Goal: Transaction & Acquisition: Book appointment/travel/reservation

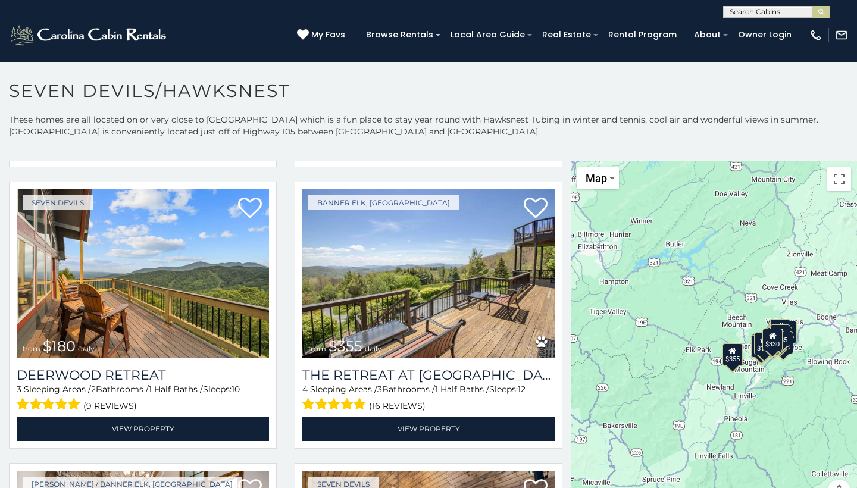
scroll to position [287, 0]
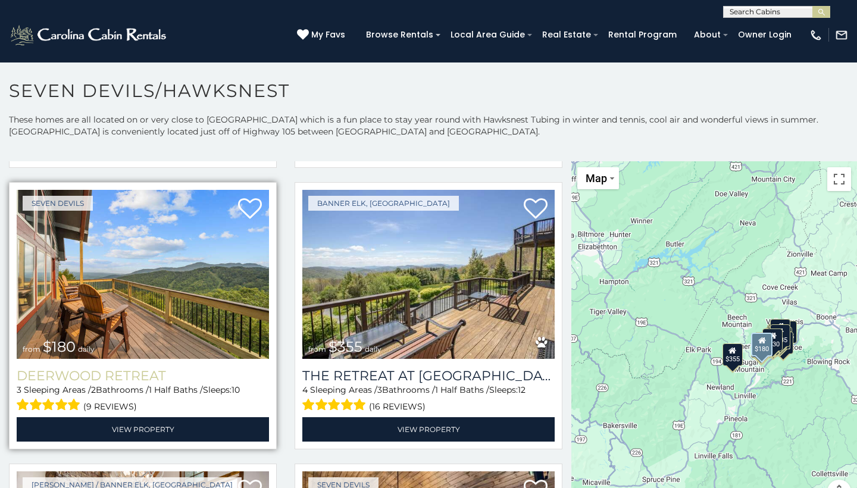
click at [43, 374] on h3 "Deerwood Retreat" at bounding box center [143, 376] width 252 height 16
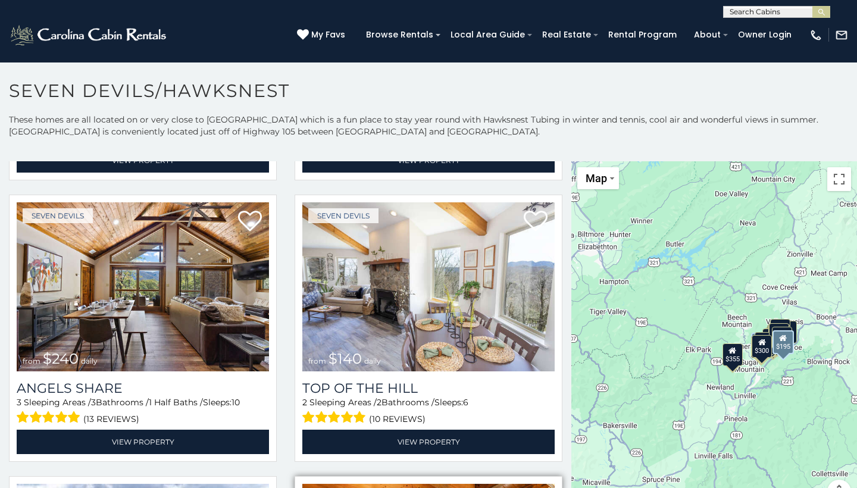
scroll to position [2246, 0]
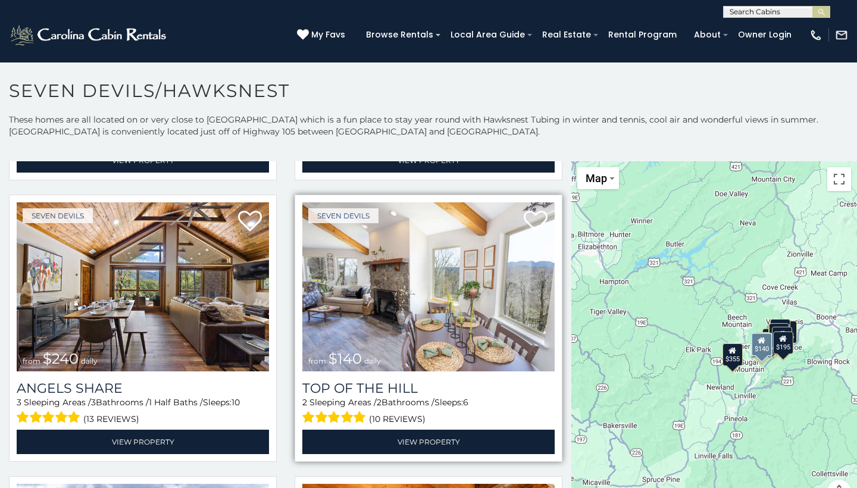
click at [398, 281] on img at bounding box center [428, 286] width 252 height 169
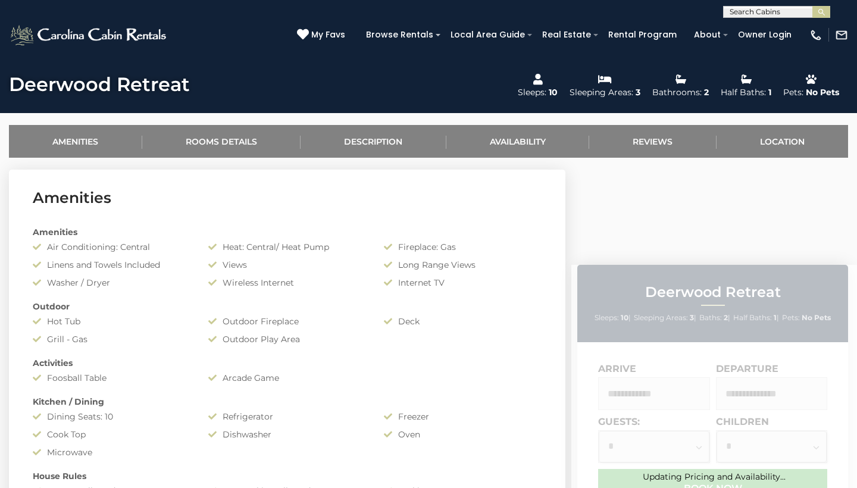
scroll to position [422, 0]
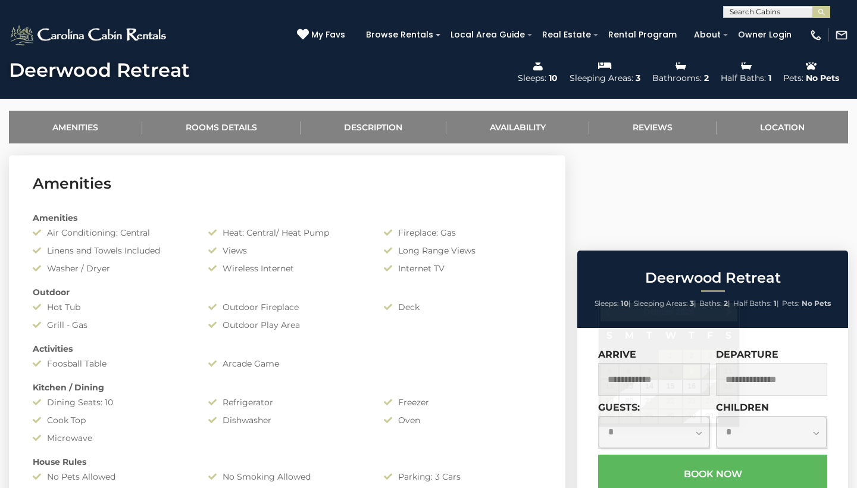
click at [644, 363] on input "text" at bounding box center [654, 379] width 112 height 33
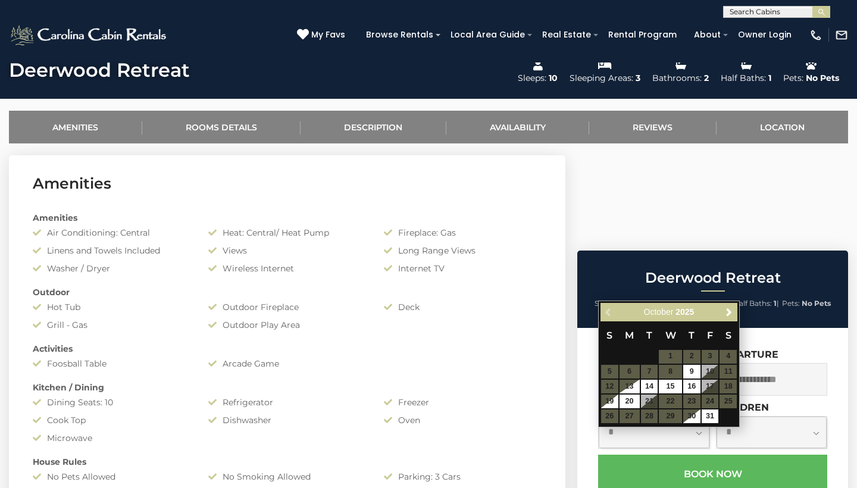
click at [707, 386] on table "S M T W T F S 1 2 3 4 5 6 7 8 9 10 11 12 13 14 15 16 17 18 19 20 21 22 23 24 25…" at bounding box center [668, 372] width 137 height 102
click at [726, 386] on table "S M T W T F S 1 2 3 4 5 6 7 8 9 10 11 12 13 14 15 16 17 18 19 20 21 22 23 24 25…" at bounding box center [668, 372] width 137 height 102
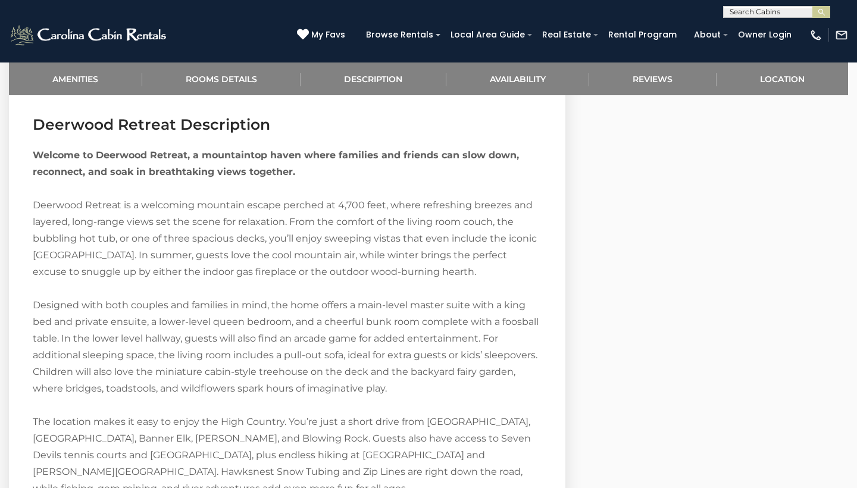
scroll to position [1370, 0]
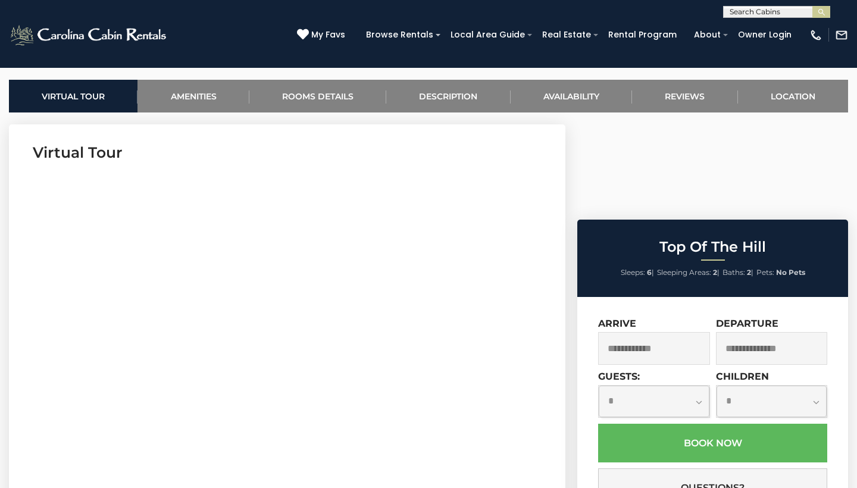
scroll to position [453, 0]
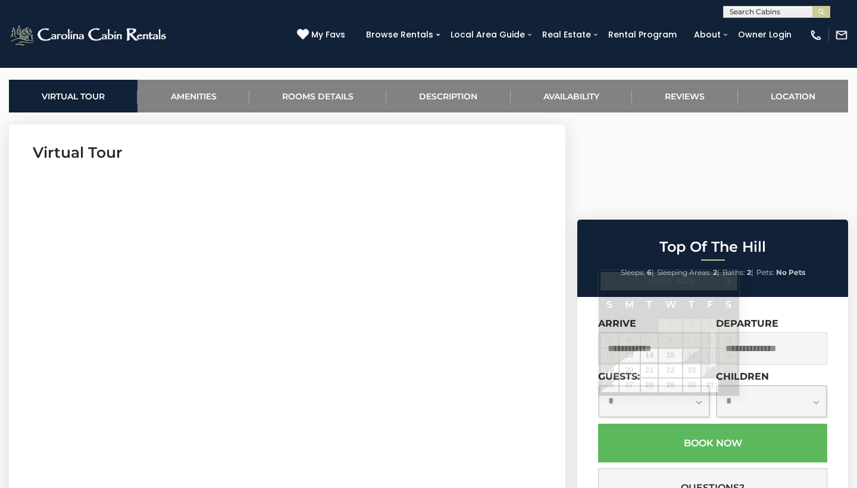
click at [659, 332] on input "text" at bounding box center [654, 348] width 112 height 33
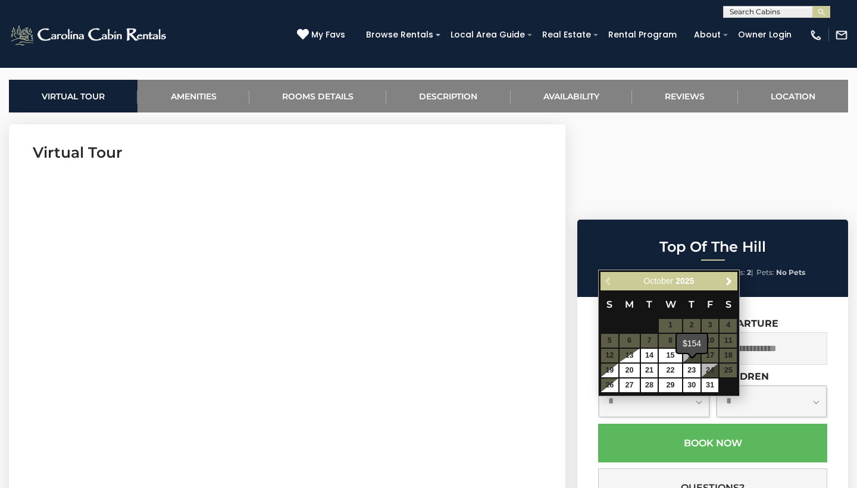
click at [692, 356] on span at bounding box center [692, 354] width 10 height 5
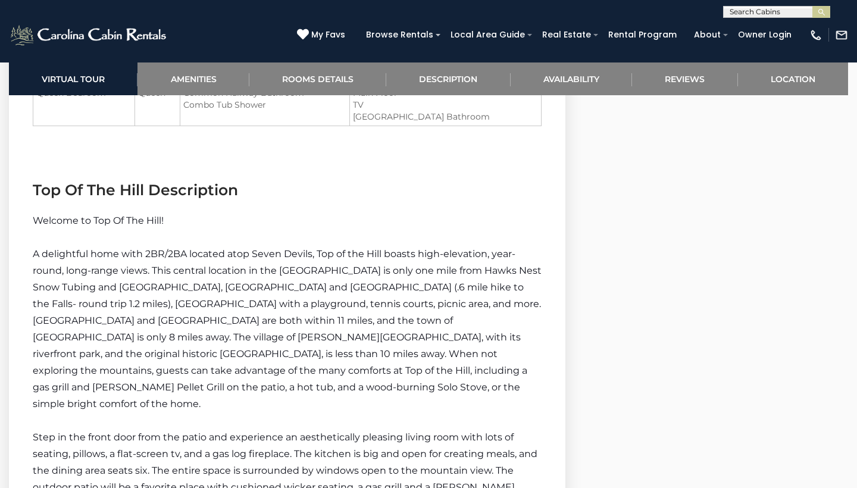
scroll to position [1401, 0]
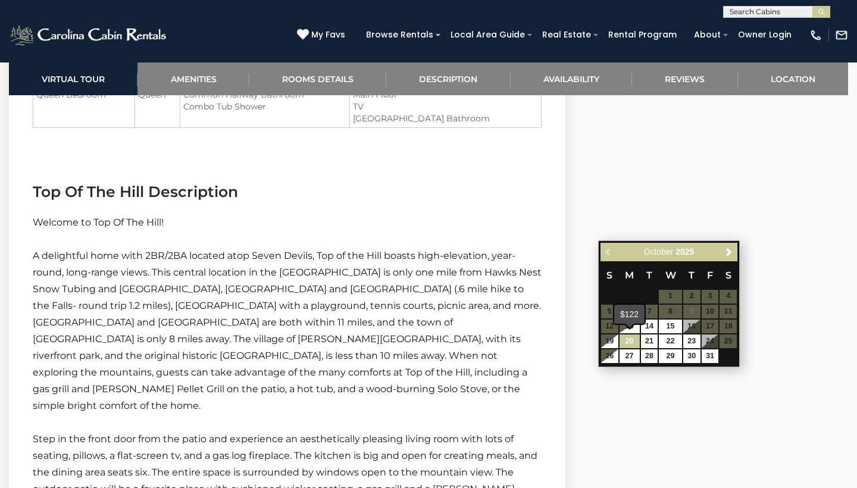
click at [631, 339] on link "20" at bounding box center [629, 341] width 20 height 14
type input "**********"
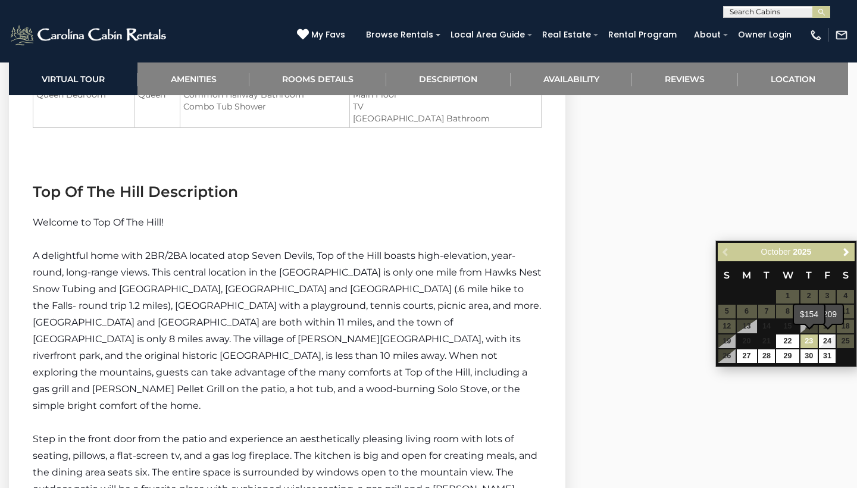
click at [809, 339] on link "23" at bounding box center [808, 341] width 17 height 14
type input "**********"
